Goal: Task Accomplishment & Management: Manage account settings

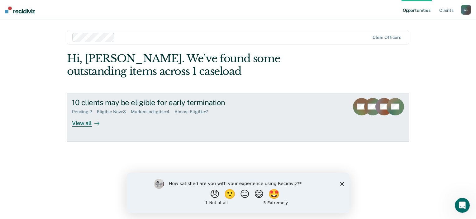
click at [130, 125] on div "10 clients may be eligible for early termination Pending : 2 Eligible Now : 3 M…" at bounding box center [189, 112] width 234 height 29
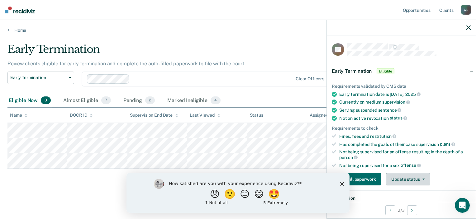
click at [423, 178] on button "Update status" at bounding box center [408, 179] width 44 height 12
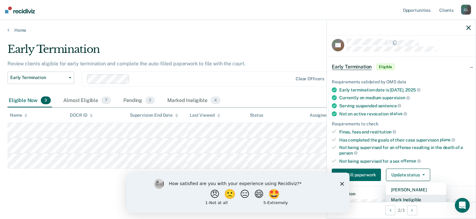
click at [417, 196] on button "Mark Ineligible" at bounding box center [416, 200] width 60 height 10
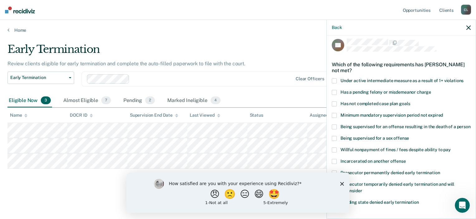
click at [342, 183] on icon "Close survey" at bounding box center [342, 184] width 4 height 4
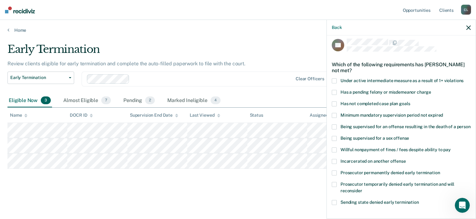
click at [334, 153] on span at bounding box center [334, 150] width 5 height 5
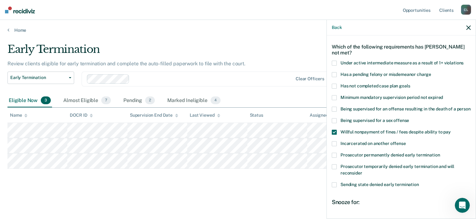
scroll to position [97, 0]
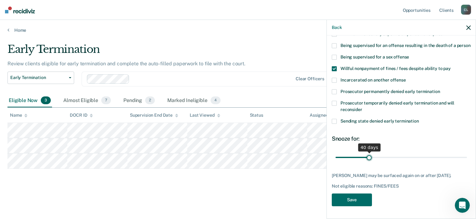
drag, startPoint x: 361, startPoint y: 152, endPoint x: 367, endPoint y: 152, distance: 6.5
type input "40"
click at [367, 152] on input "range" at bounding box center [400, 157] width 131 height 11
click at [358, 202] on button "Save" at bounding box center [352, 200] width 40 height 13
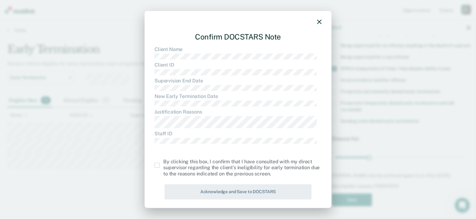
click at [157, 166] on span at bounding box center [156, 165] width 5 height 5
click at [163, 163] on input "checkbox" at bounding box center [163, 163] width 0 height 0
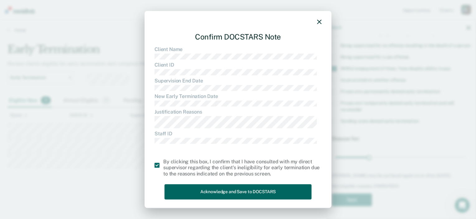
click at [204, 190] on button "Acknowledge and Save to DOCSTARS" at bounding box center [237, 191] width 147 height 15
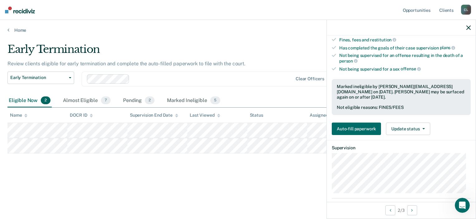
scroll to position [95, 0]
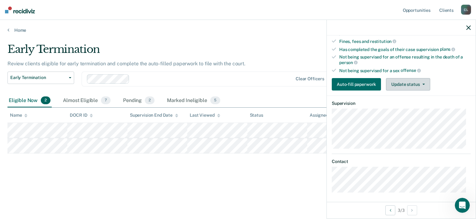
click at [419, 85] on button "Update status" at bounding box center [408, 84] width 44 height 12
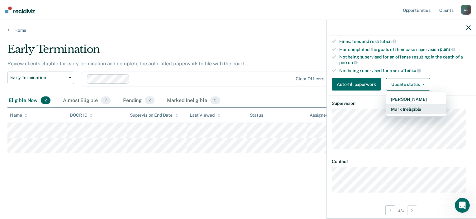
click at [422, 108] on button "Mark Ineligible" at bounding box center [416, 109] width 60 height 10
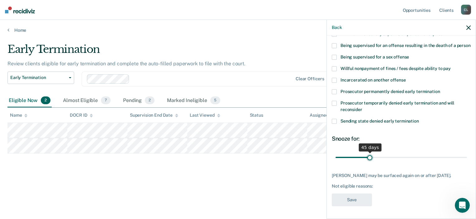
drag, startPoint x: 358, startPoint y: 153, endPoint x: 369, endPoint y: 153, distance: 11.2
type input "45"
click at [369, 153] on input "range" at bounding box center [400, 157] width 131 height 11
click at [335, 66] on span at bounding box center [334, 68] width 5 height 5
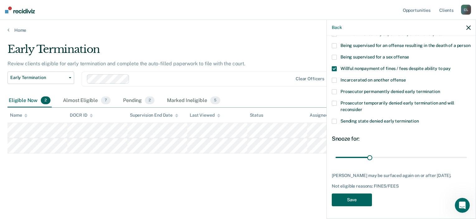
click at [363, 200] on button "Save" at bounding box center [352, 200] width 40 height 13
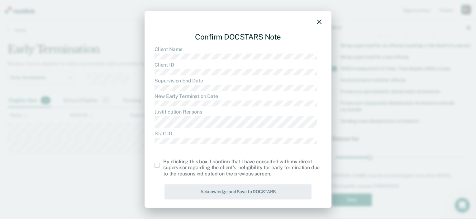
drag, startPoint x: 158, startPoint y: 166, endPoint x: 162, endPoint y: 170, distance: 6.0
click at [158, 166] on span at bounding box center [156, 165] width 5 height 5
click at [163, 163] on input "checkbox" at bounding box center [163, 163] width 0 height 0
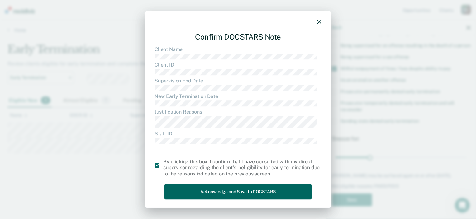
click at [201, 190] on button "Acknowledge and Save to DOCSTARS" at bounding box center [237, 191] width 147 height 15
